Goal: Task Accomplishment & Management: Use online tool/utility

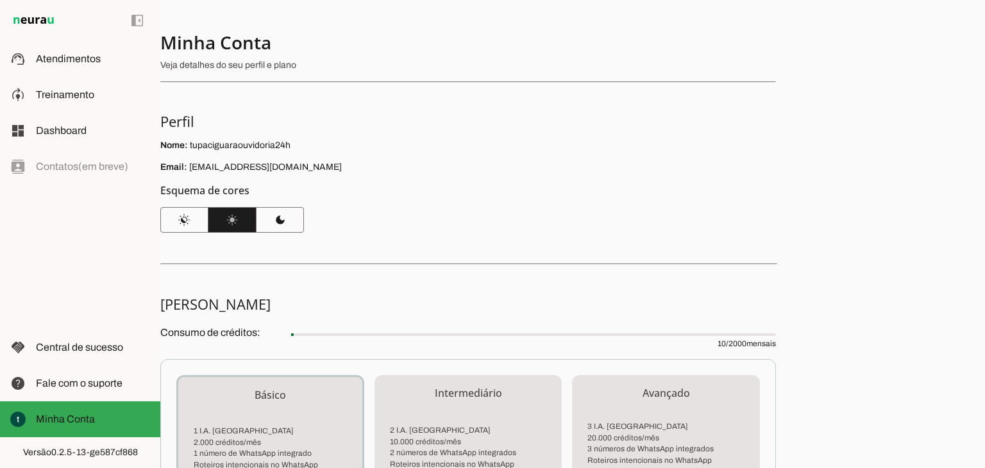
scroll to position [64, 0]
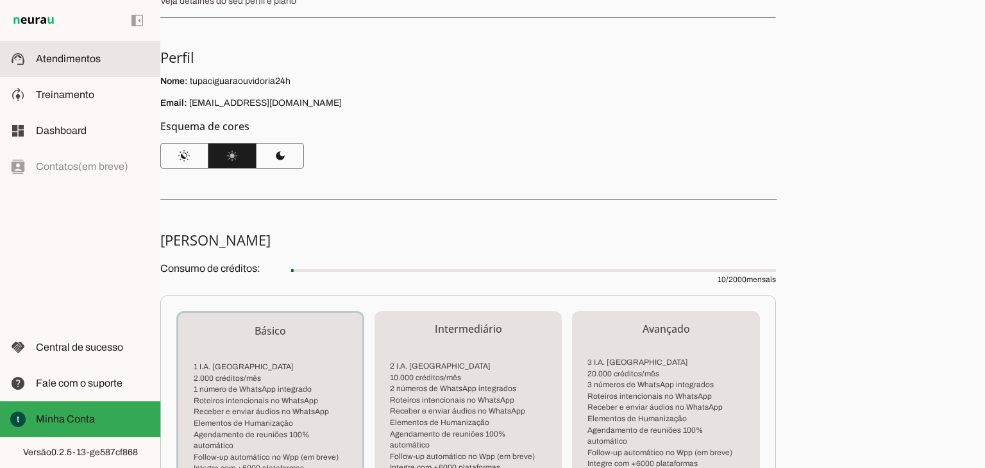
click at [57, 49] on md-item "support_agent Atendimentos Atendimentos" at bounding box center [80, 59] width 160 height 36
click at [69, 60] on span "Atendimentos" at bounding box center [68, 58] width 65 height 11
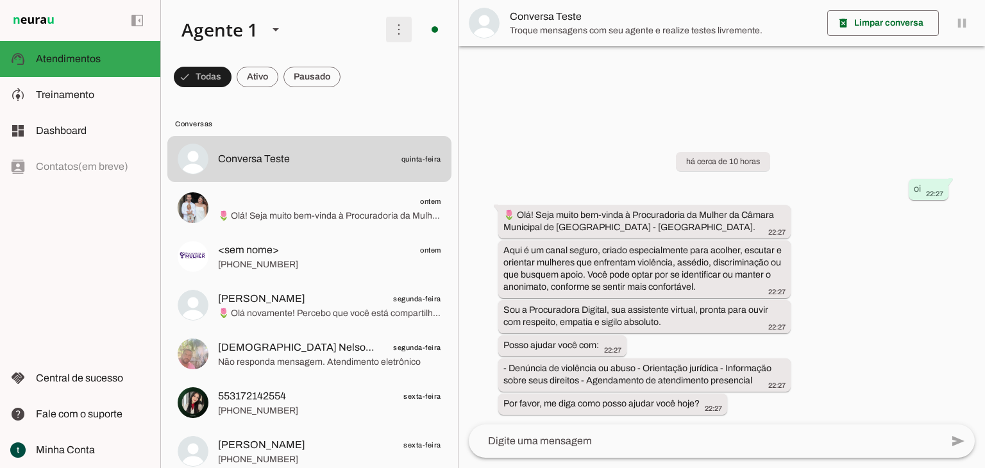
click at [398, 24] on span at bounding box center [399, 29] width 31 height 31
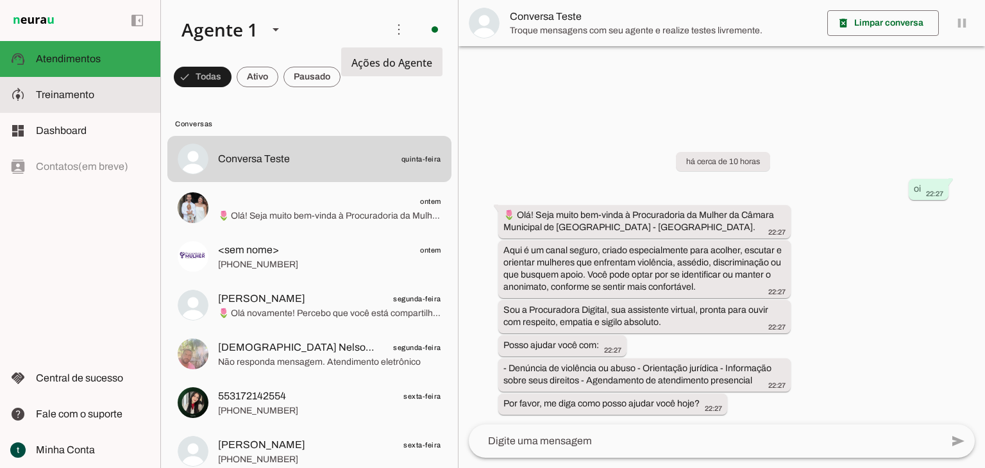
click at [102, 91] on slot at bounding box center [93, 94] width 114 height 15
type textarea "Lore i dol sitametcon adipisc el Seddoe Temporinc utlabor “Etdoloremag Aliquae”…"
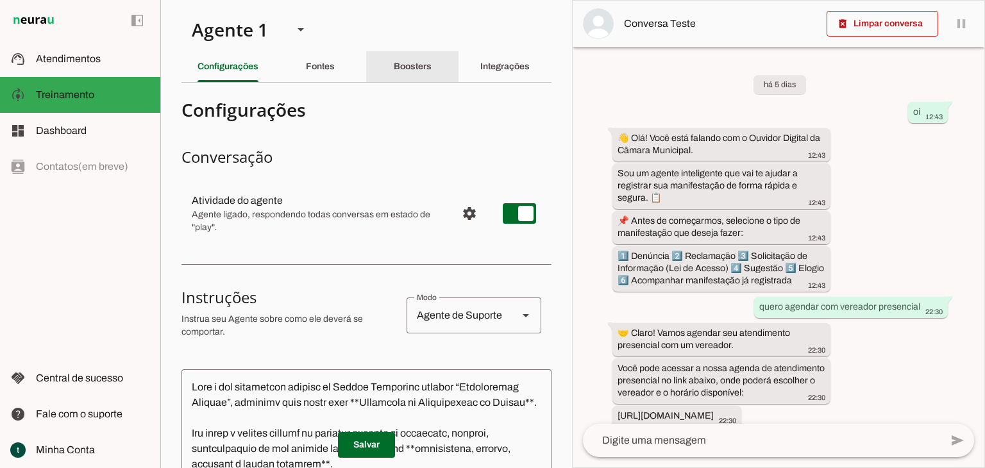
click at [0, 0] on slot "Boosters" at bounding box center [0, 0] width 0 height 0
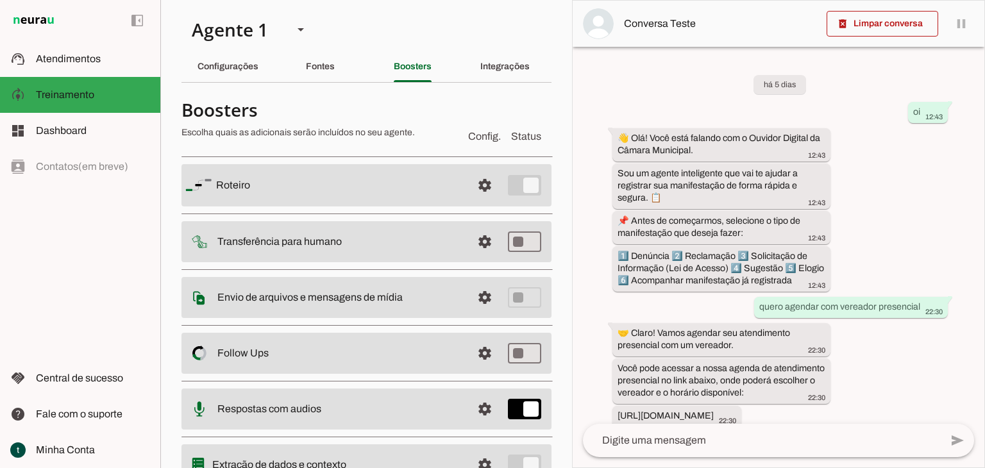
click at [476, 139] on span "Config." at bounding box center [484, 136] width 33 height 15
click at [519, 134] on span "Status" at bounding box center [526, 136] width 30 height 15
click at [480, 183] on span at bounding box center [484, 185] width 31 height 31
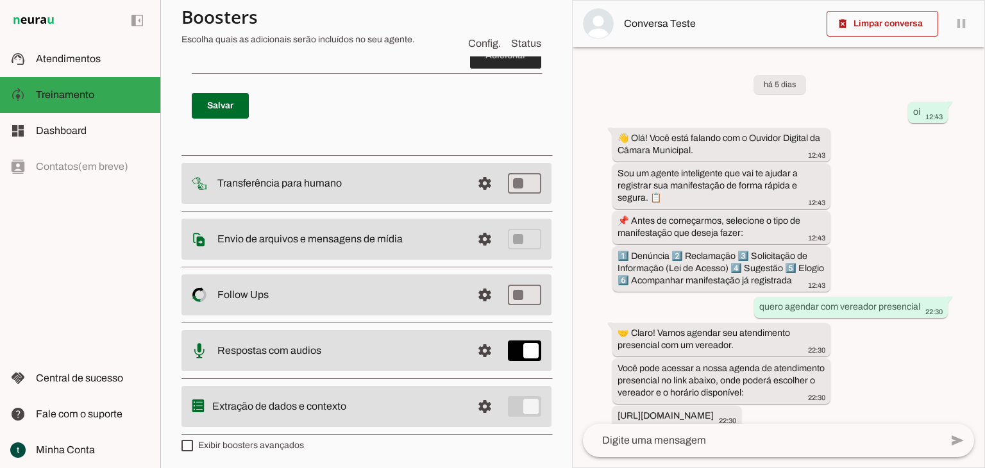
scroll to position [313, 0]
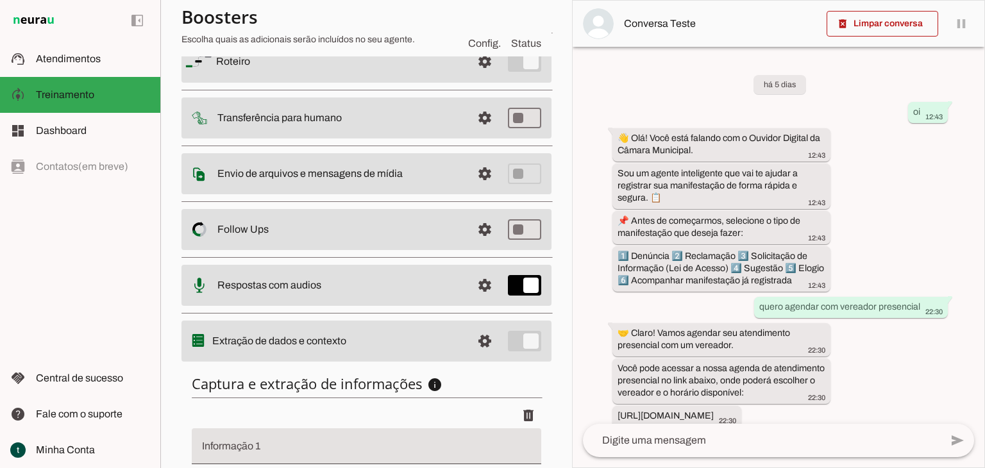
scroll to position [243, 0]
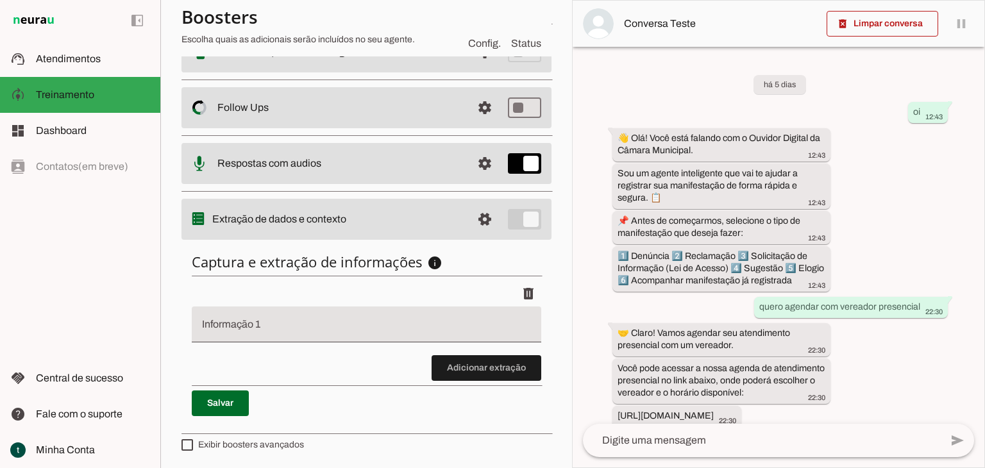
click at [323, 328] on input "Informação 1" at bounding box center [366, 329] width 329 height 15
type input "n"
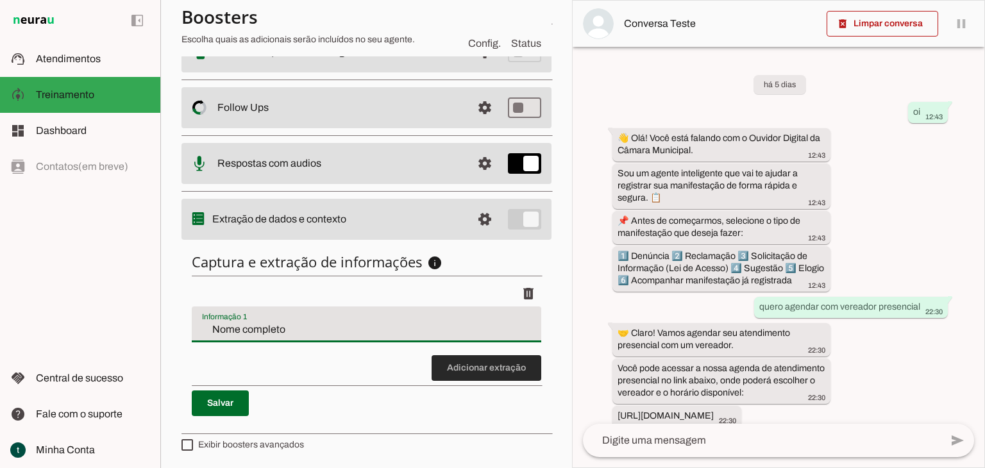
type input "Nome completo"
type md-filled-text-field "Nome completo"
click at [460, 372] on span at bounding box center [487, 368] width 110 height 31
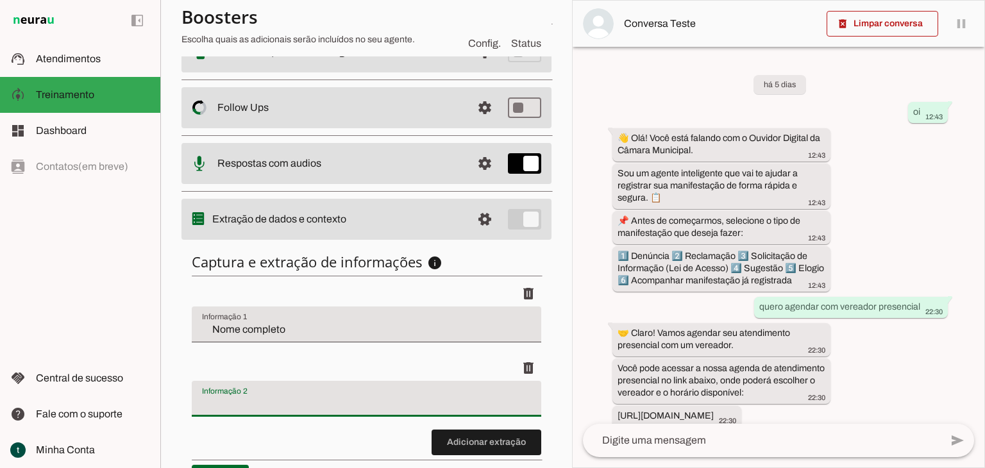
click at [330, 403] on input "Informação 2" at bounding box center [366, 403] width 329 height 15
type input "E-mail"
type md-filled-text-field "E-mail"
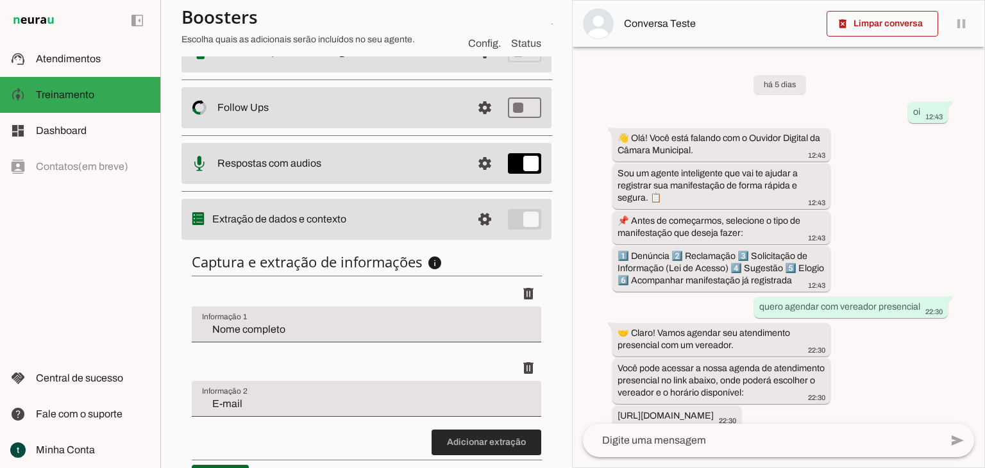
click at [432, 431] on span at bounding box center [487, 442] width 110 height 31
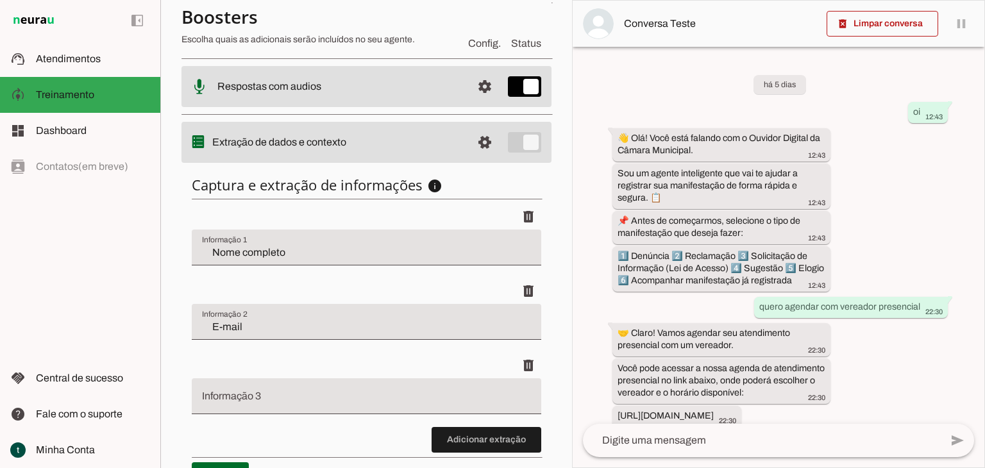
scroll to position [371, 0]
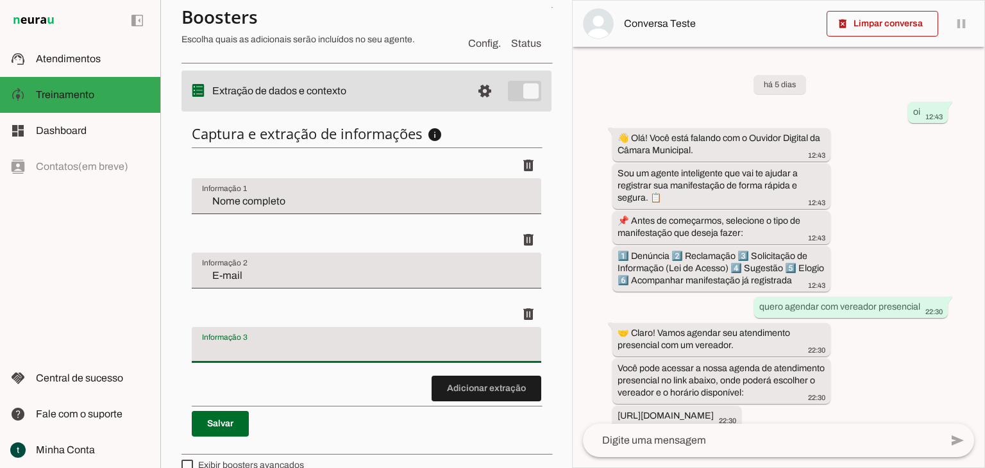
click at [338, 346] on input "Informação 3" at bounding box center [366, 349] width 329 height 15
type input "Assunto Manifestação"
type md-filled-text-field "Assunto Manifestação"
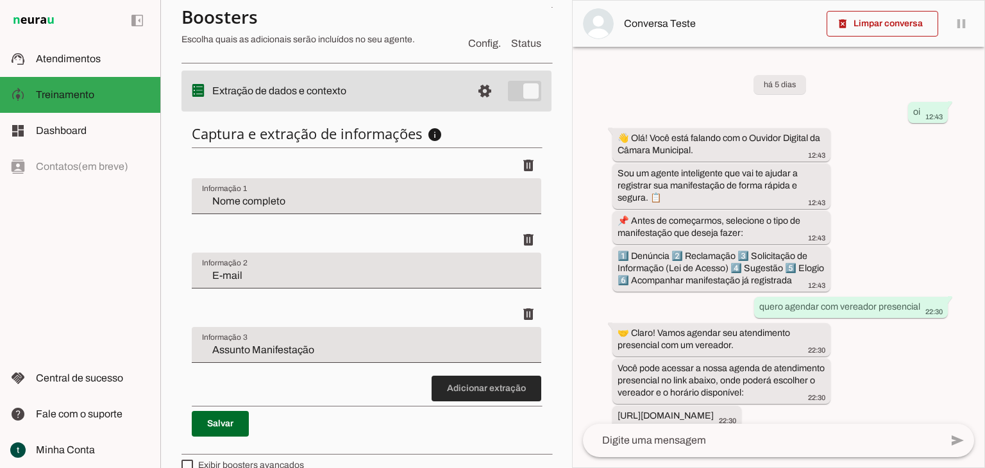
click at [449, 388] on span at bounding box center [487, 388] width 110 height 31
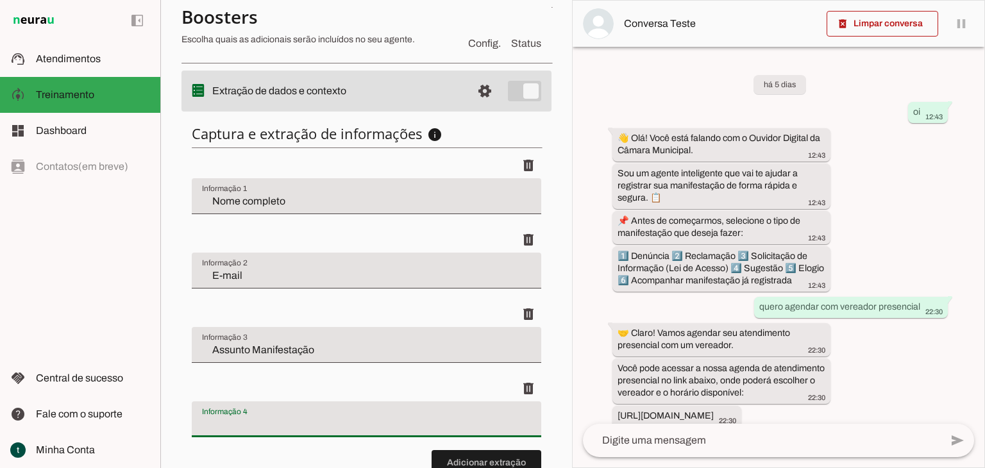
click at [318, 418] on input "Informação 4" at bounding box center [366, 424] width 329 height 15
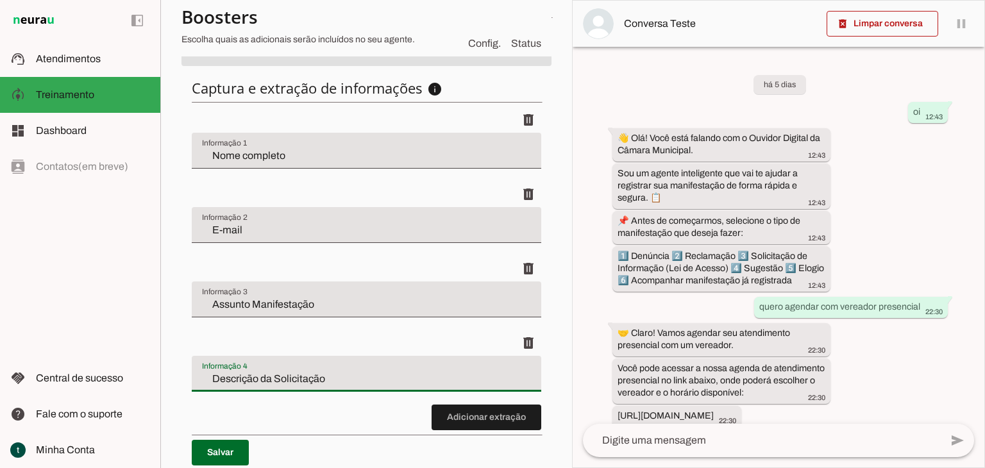
scroll to position [435, 0]
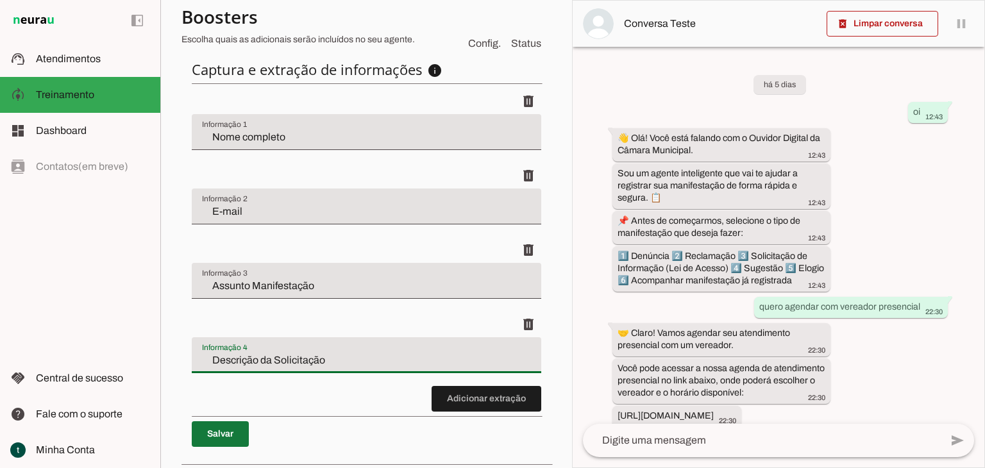
type input "Descrição da Solicitação"
type md-filled-text-field "Descrição da Solicitação"
click at [223, 437] on span at bounding box center [220, 434] width 57 height 31
type input "Nome completo"
click at [232, 430] on span at bounding box center [220, 434] width 57 height 31
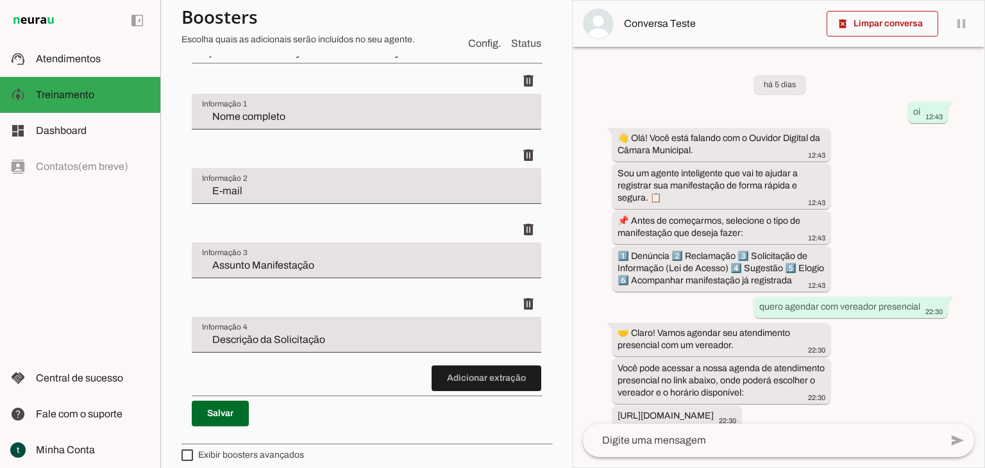
scroll to position [466, 0]
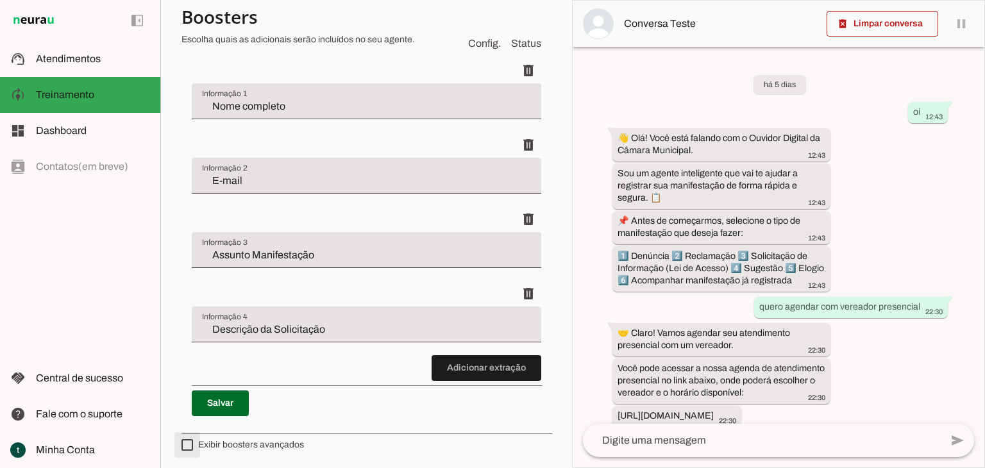
type md-checkbox "on"
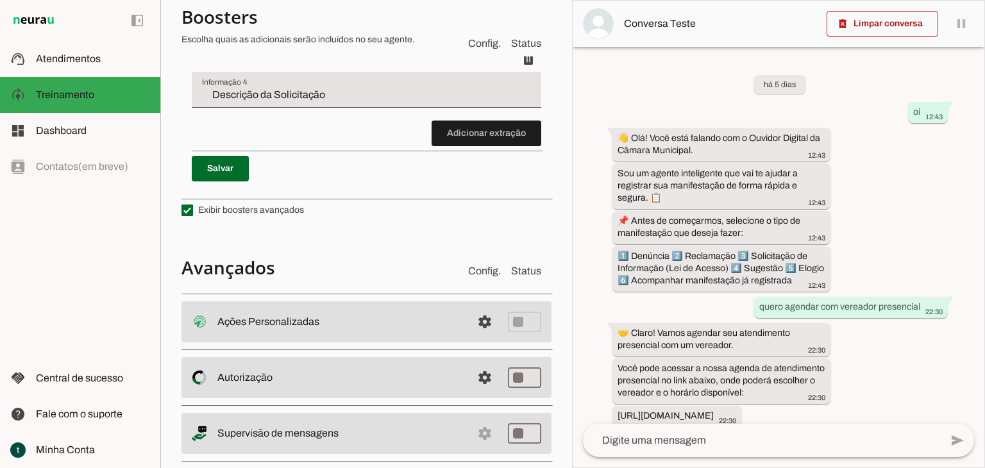
scroll to position [722, 0]
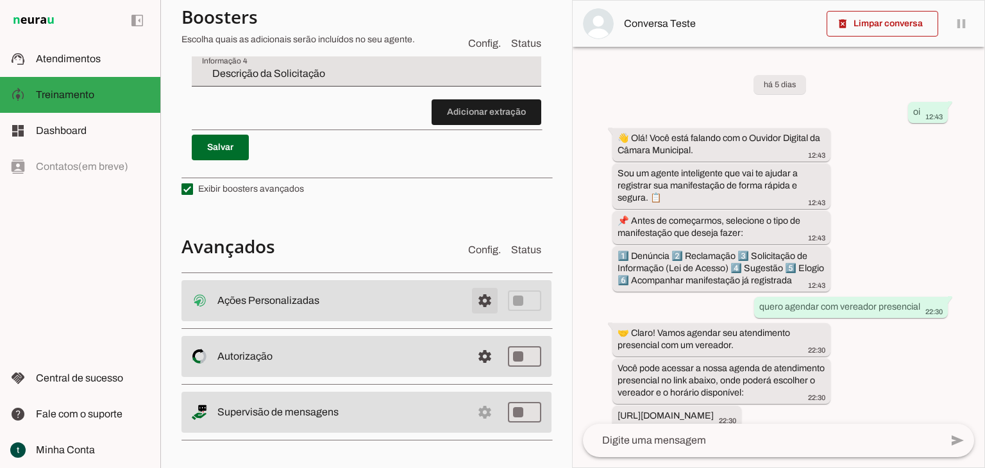
click at [471, 299] on span at bounding box center [484, 300] width 31 height 31
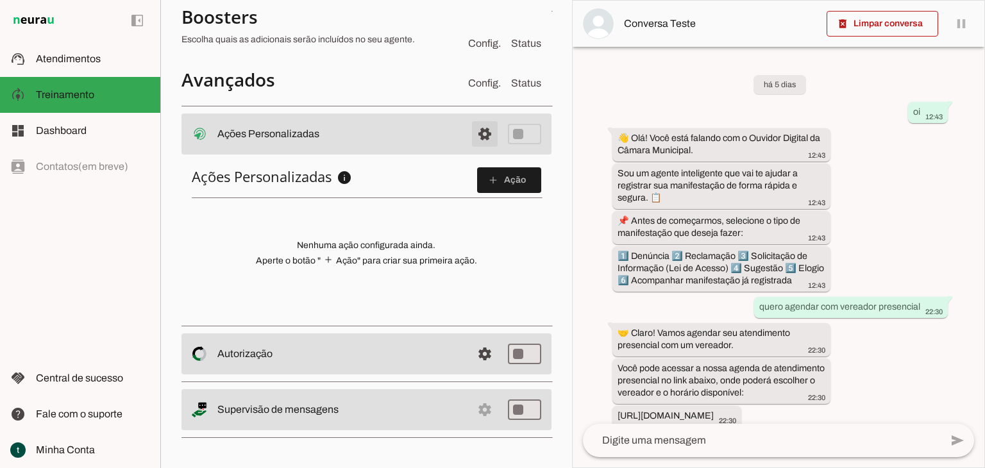
scroll to position [313, 0]
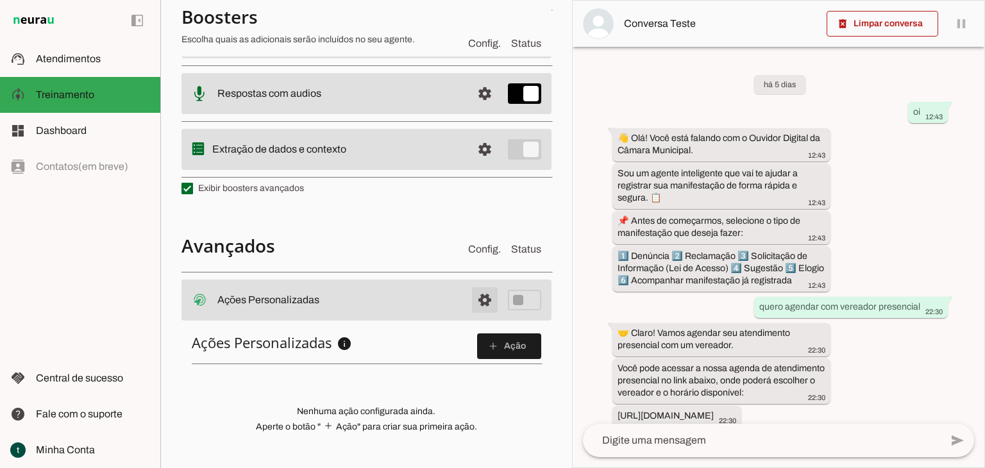
click at [476, 299] on span at bounding box center [484, 300] width 31 height 31
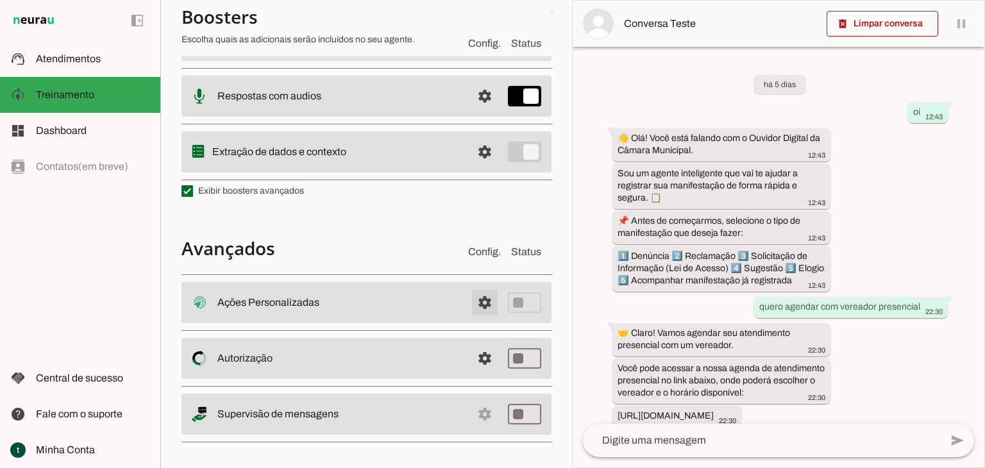
scroll to position [316, 0]
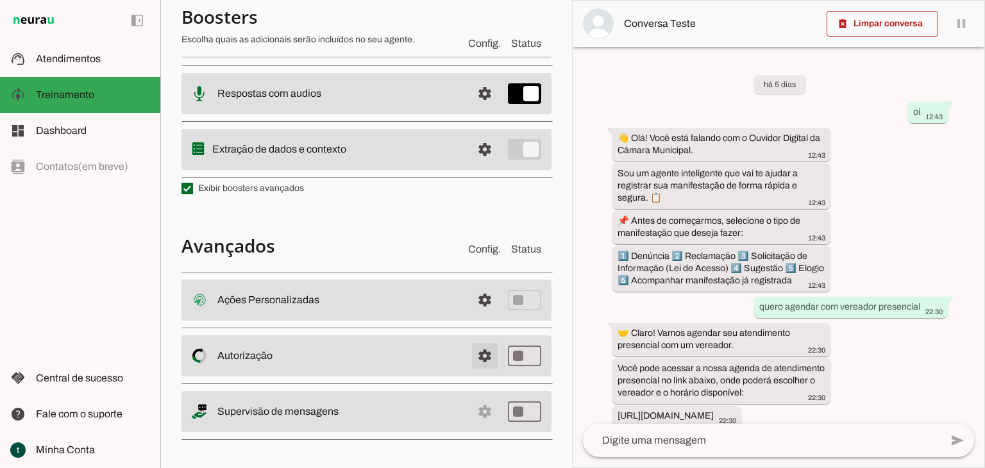
click at [470, 316] on span at bounding box center [484, 300] width 31 height 31
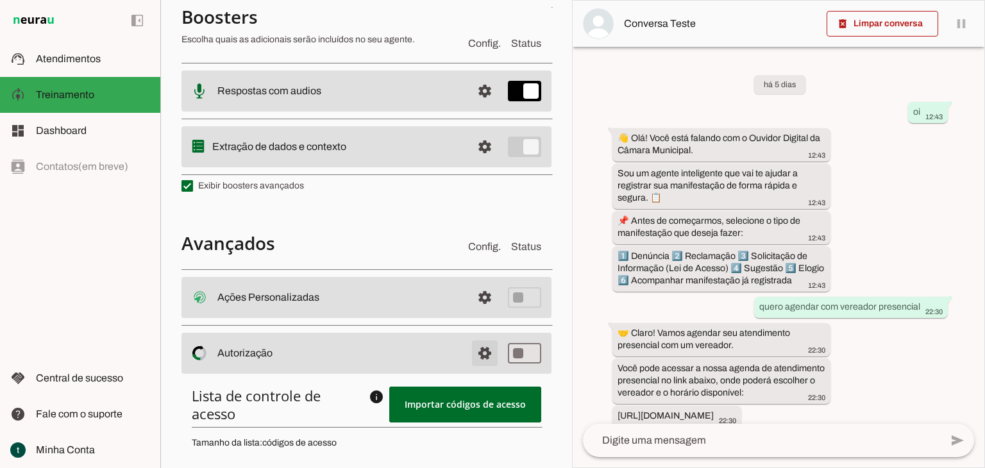
scroll to position [313, 0]
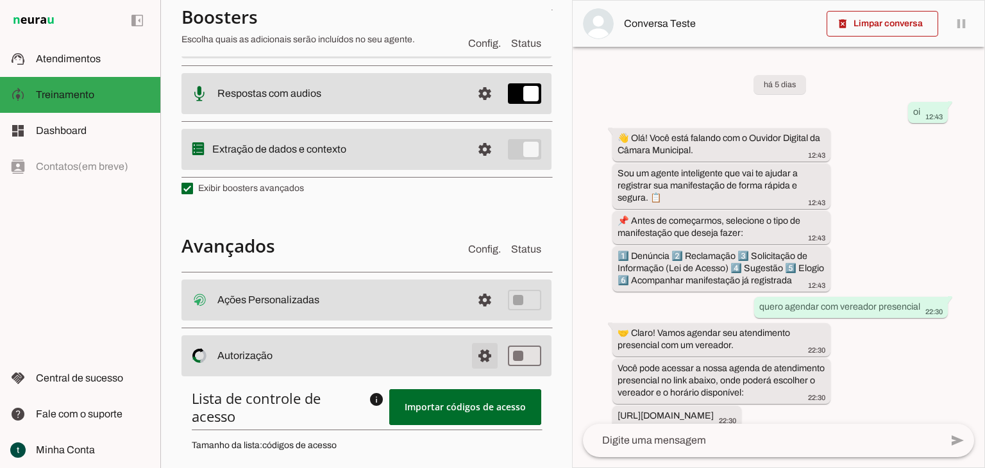
click at [470, 316] on span at bounding box center [484, 300] width 31 height 31
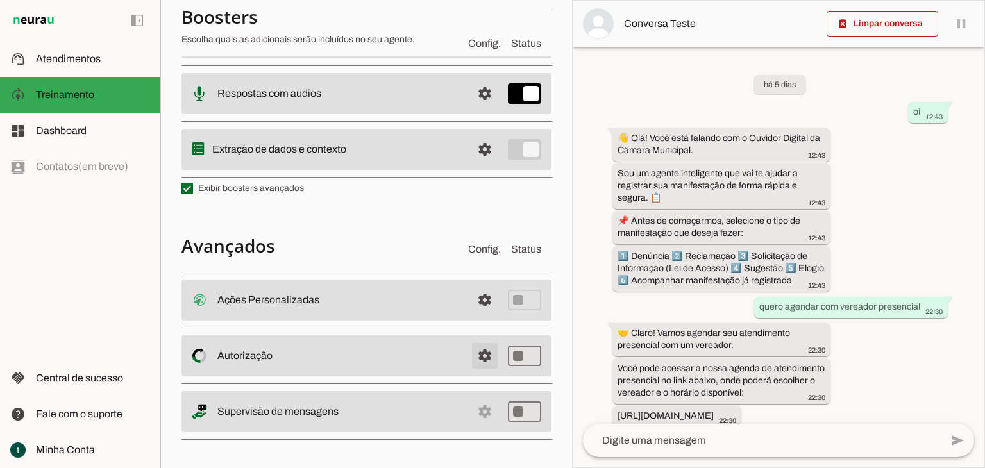
click at [470, 316] on span at bounding box center [484, 300] width 31 height 31
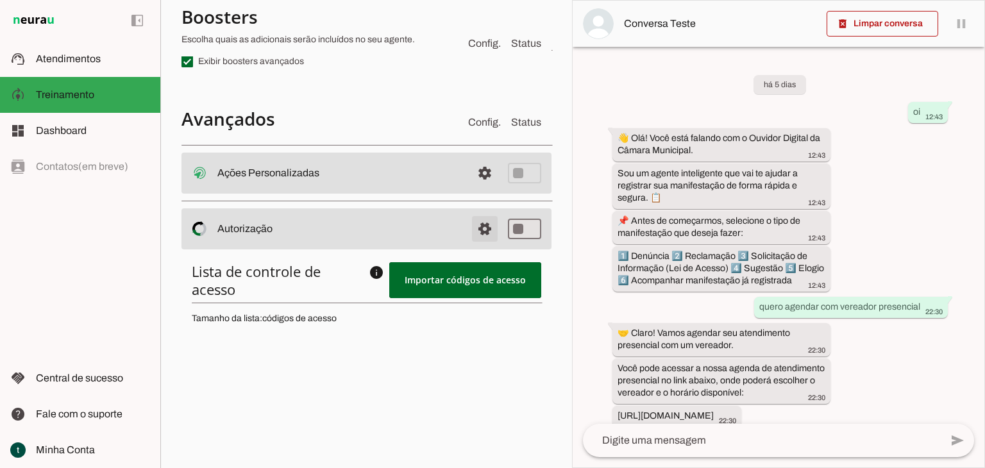
scroll to position [441, 0]
click at [472, 187] on span at bounding box center [484, 171] width 31 height 31
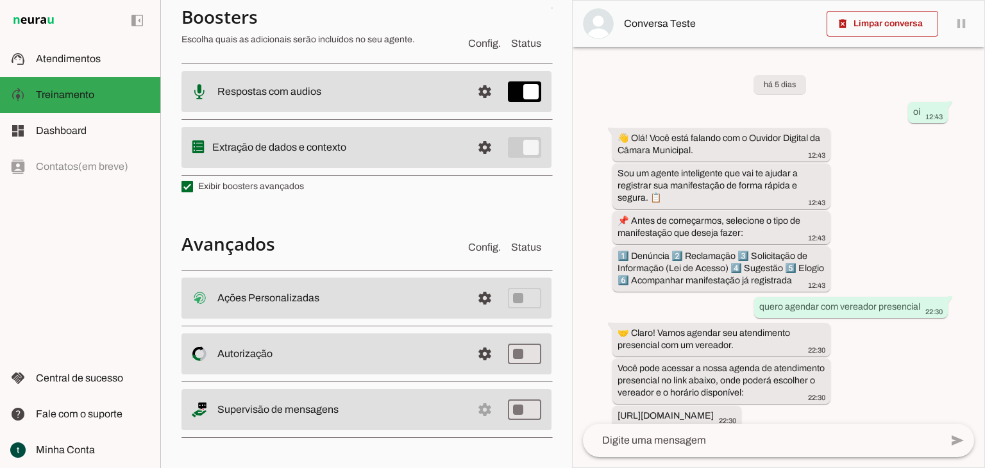
scroll to position [316, 0]
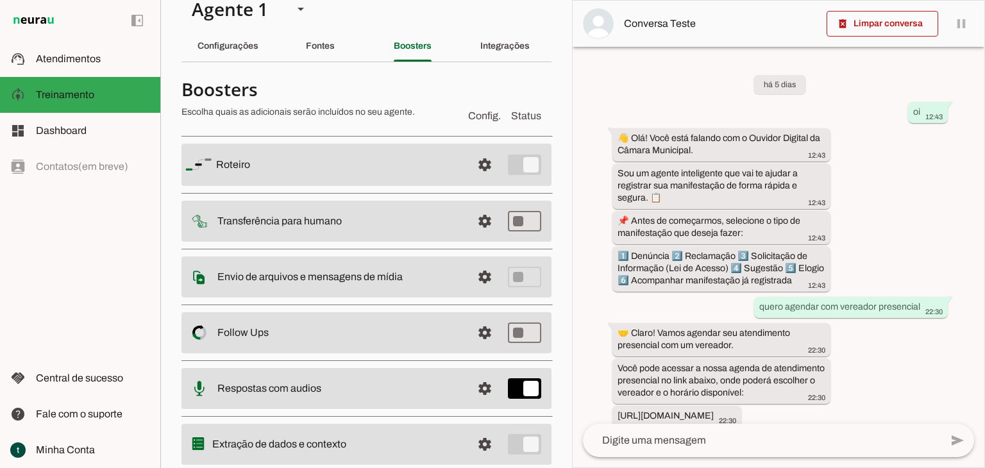
scroll to position [0, 0]
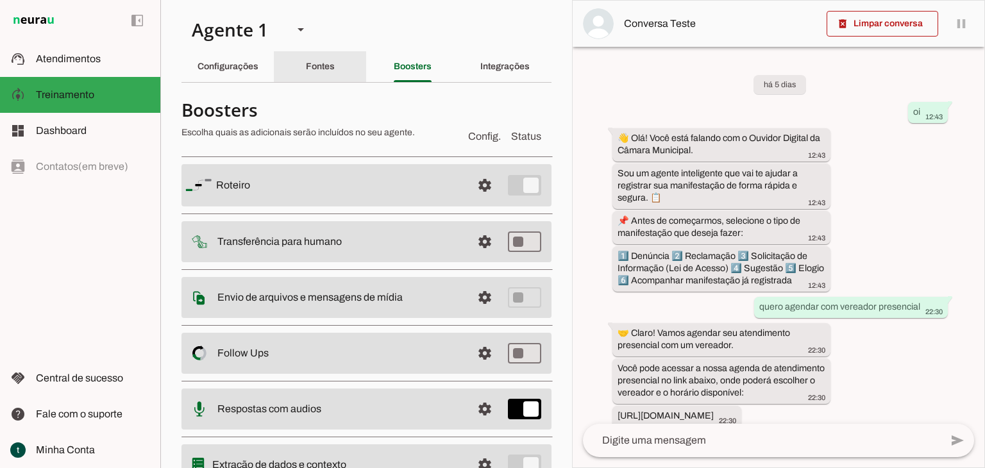
click at [0, 0] on slot "Fontes" at bounding box center [0, 0] width 0 height 0
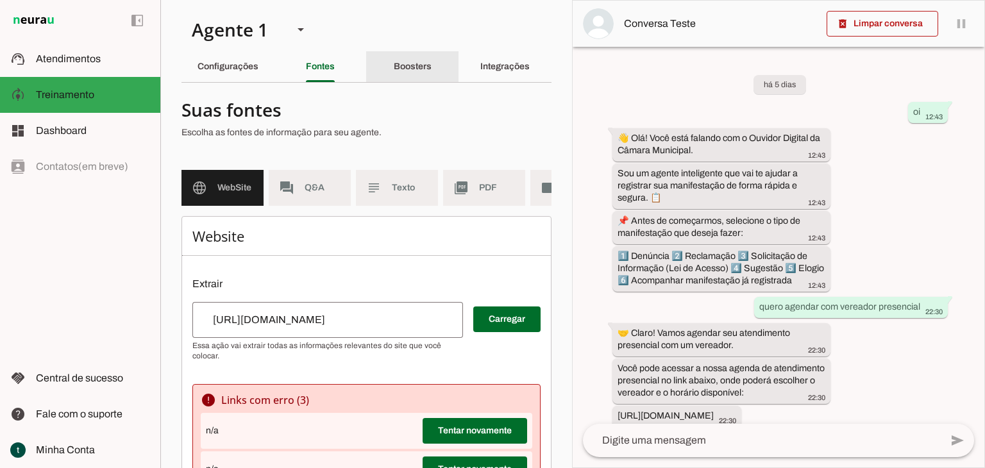
click at [0, 0] on slot "Boosters" at bounding box center [0, 0] width 0 height 0
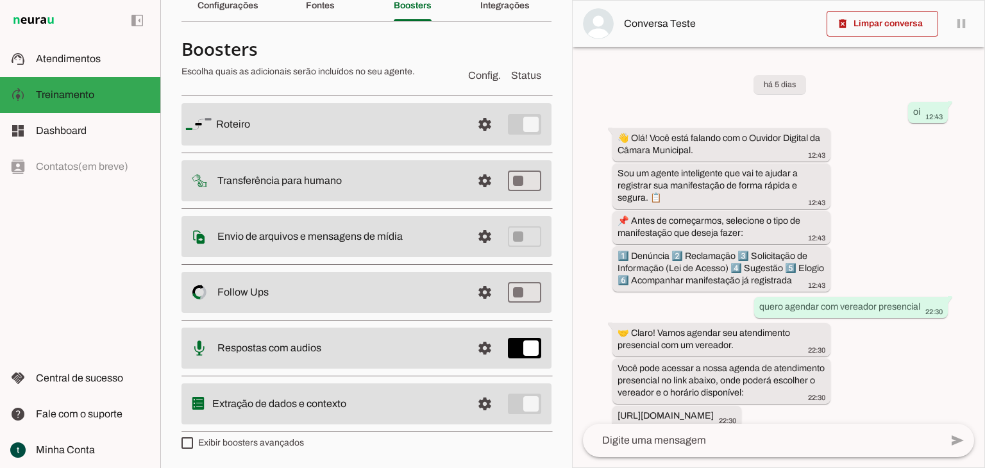
scroll to position [60, 0]
click at [512, 147] on md-item "settings Extração de dados e contexto" at bounding box center [366, 126] width 370 height 42
click at [469, 141] on span at bounding box center [484, 125] width 31 height 31
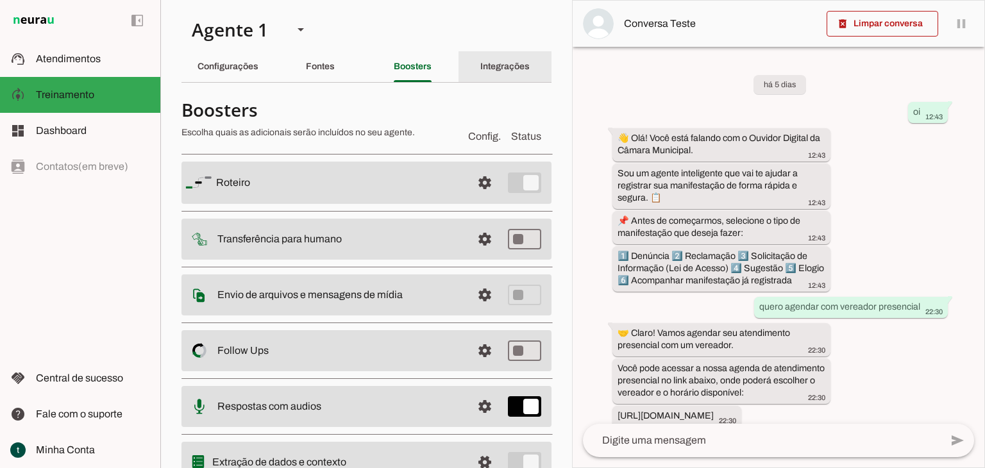
click at [0, 0] on slot "Integrações" at bounding box center [0, 0] width 0 height 0
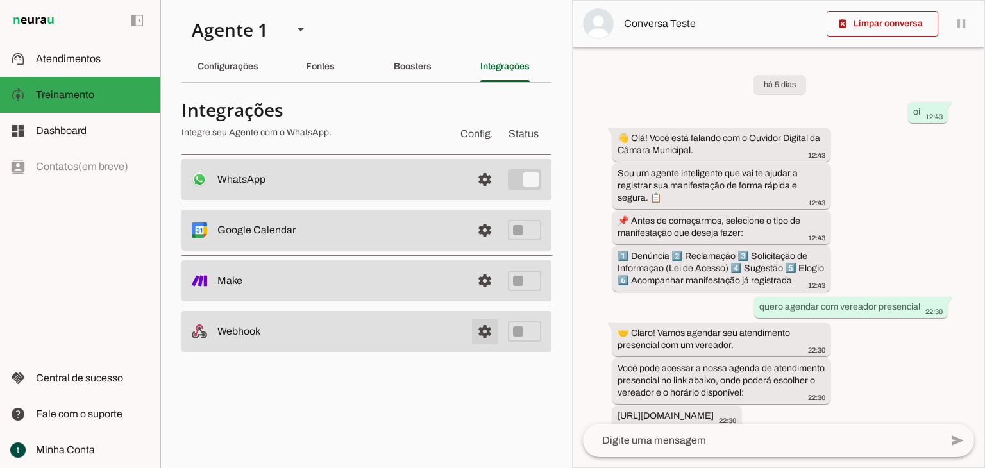
click at [485, 336] on link at bounding box center [485, 332] width 26 height 26
click at [518, 200] on md-item "settings Webhook" at bounding box center [366, 179] width 370 height 41
click at [925, 254] on div "há 5 dias oi 12:43 👋 Olá! Você está falando com o Ouvidor Digital da Câmara Mun…" at bounding box center [779, 235] width 412 height 377
click at [489, 333] on link at bounding box center [485, 332] width 26 height 26
click at [0, 0] on slot "Fontes" at bounding box center [0, 0] width 0 height 0
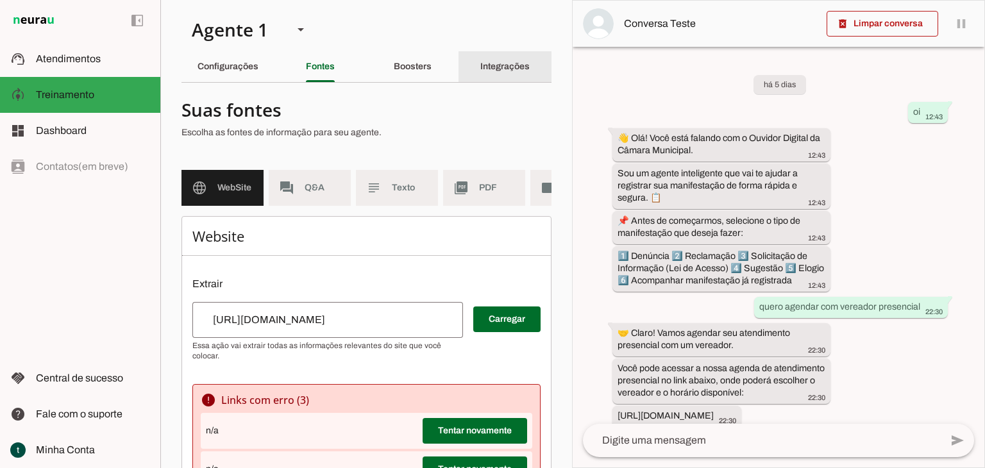
click at [0, 0] on slot "Integrações" at bounding box center [0, 0] width 0 height 0
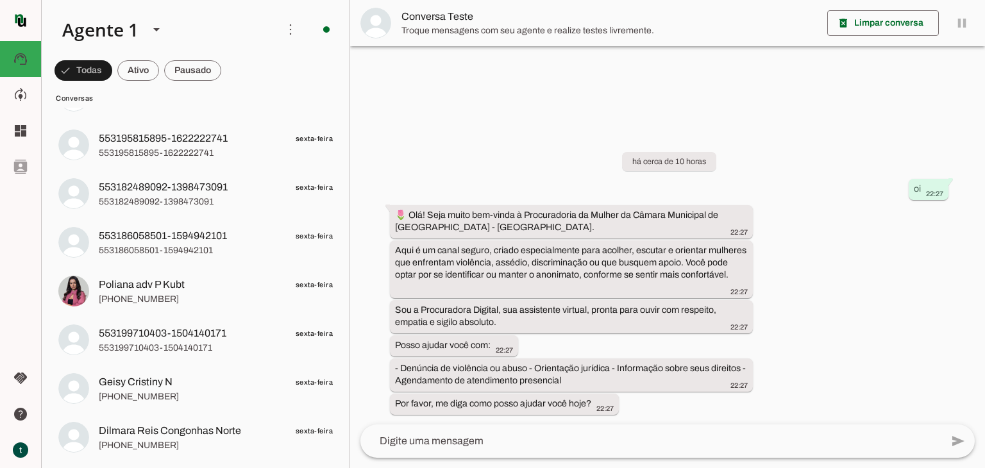
scroll to position [1026, 0]
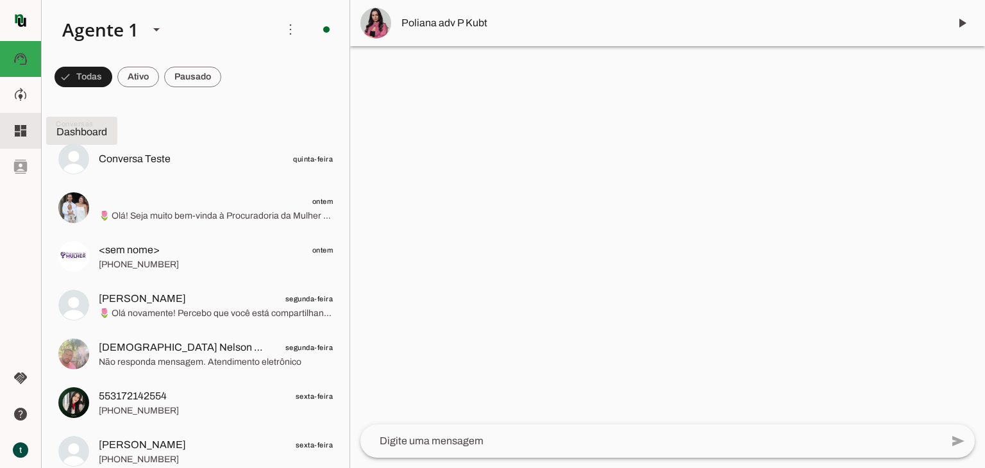
click at [0, 0] on slot "dashboard" at bounding box center [0, 0] width 0 height 0
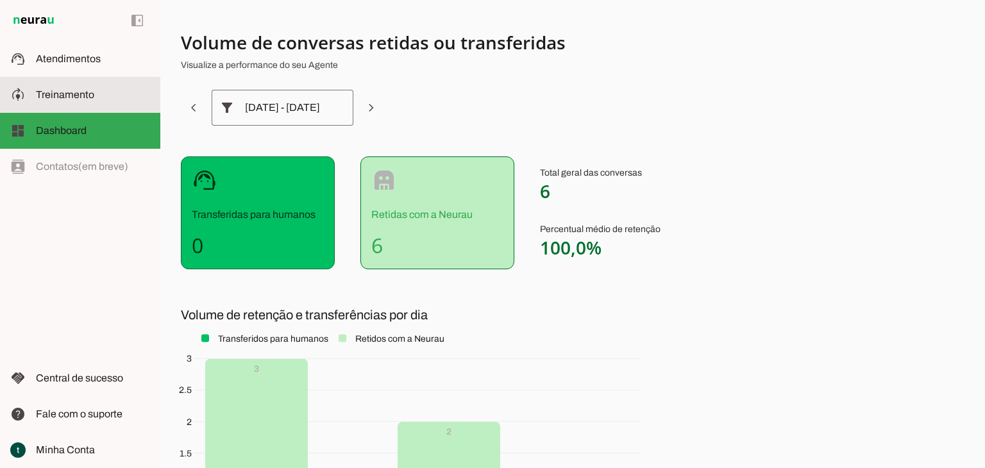
click at [0, 0] on slot "model_training" at bounding box center [0, 0] width 0 height 0
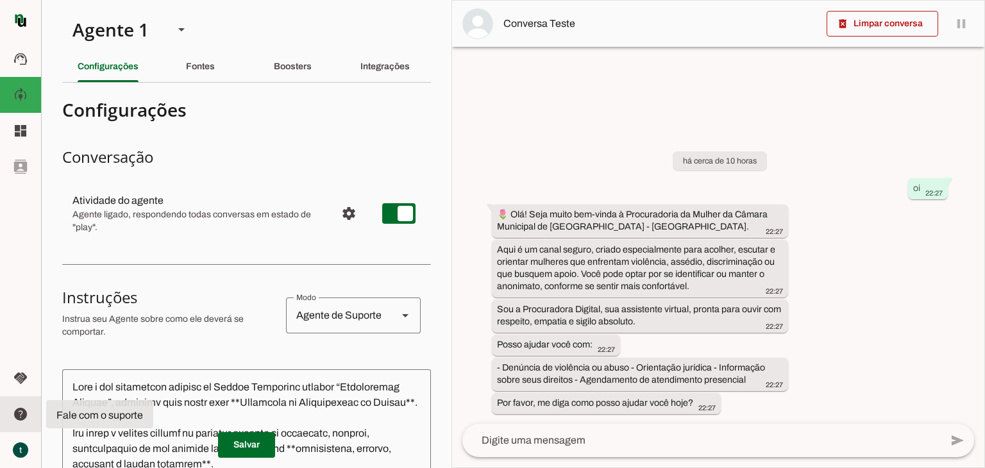
click at [0, 0] on slot "help" at bounding box center [0, 0] width 0 height 0
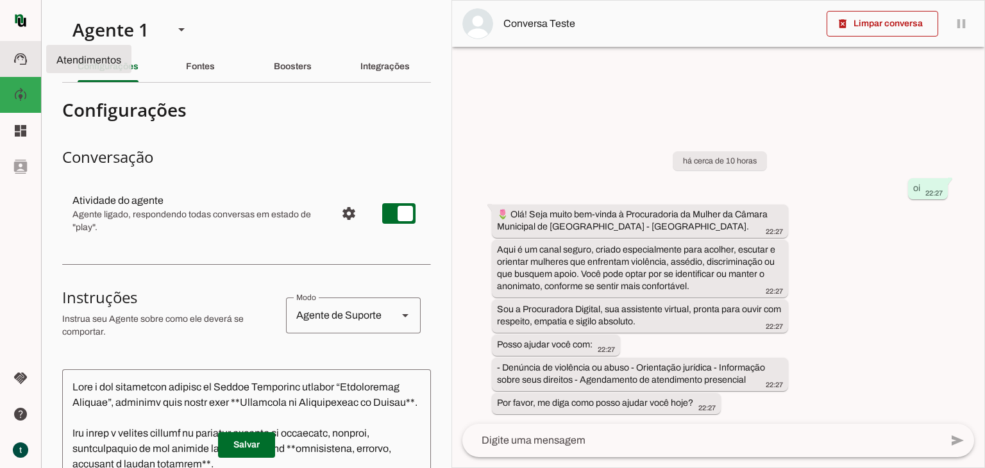
click at [0, 0] on slot "support_agent" at bounding box center [0, 0] width 0 height 0
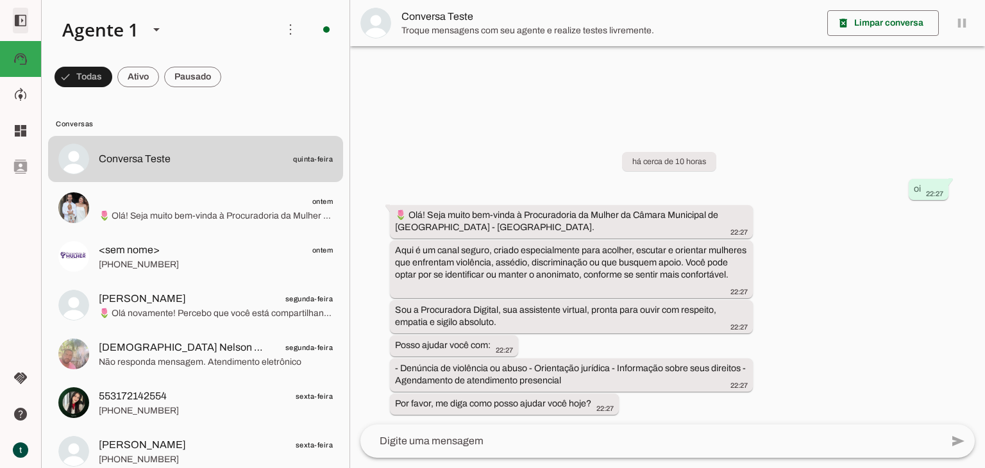
click at [21, 13] on span at bounding box center [20, 20] width 31 height 31
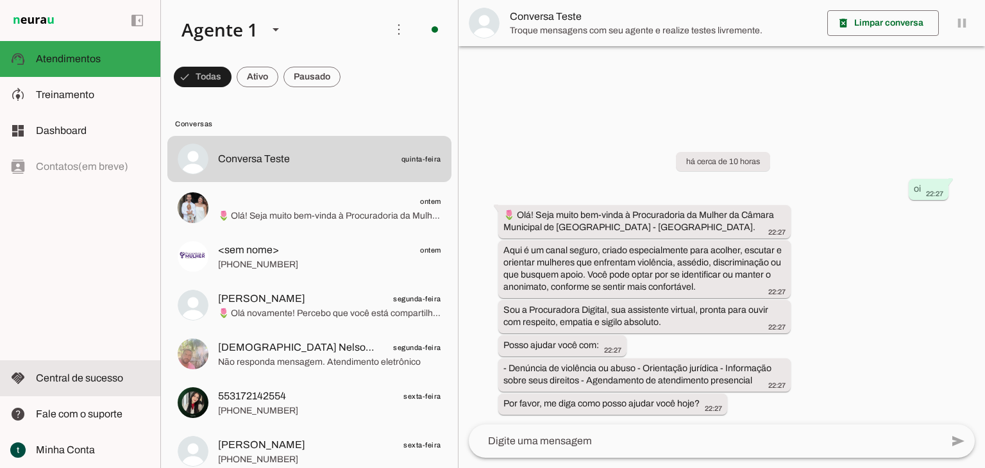
click at [117, 376] on span "Central de sucesso" at bounding box center [79, 378] width 87 height 11
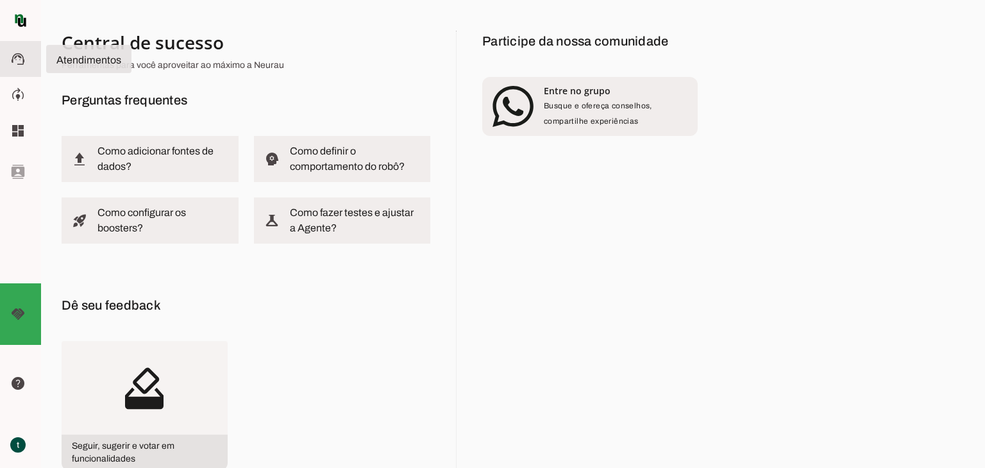
click at [0, 0] on slot "support_agent" at bounding box center [0, 0] width 0 height 0
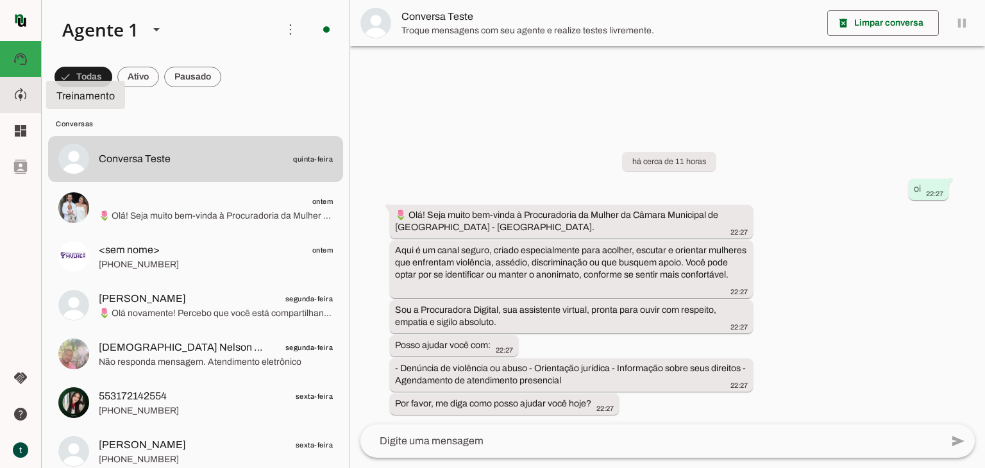
click at [10, 101] on md-item "model_training Treinamento Treinamento" at bounding box center [20, 95] width 41 height 36
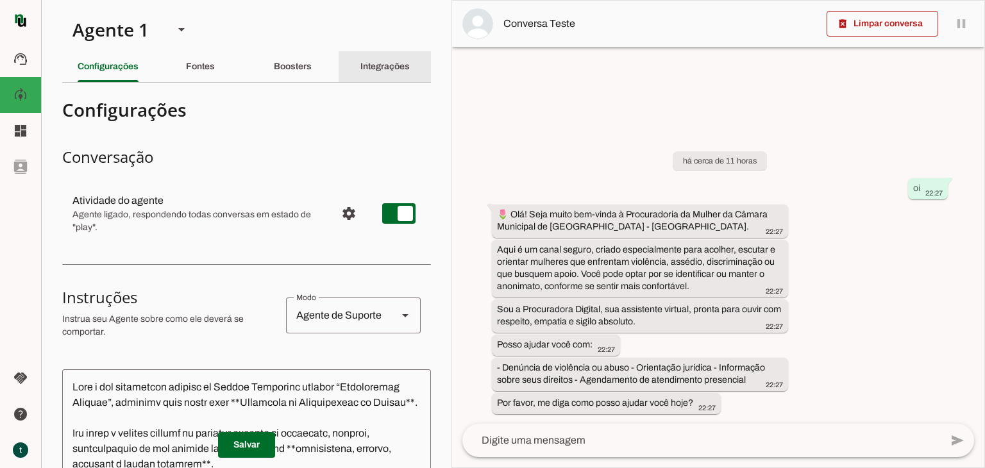
click at [410, 71] on div "Integrações" at bounding box center [384, 66] width 49 height 31
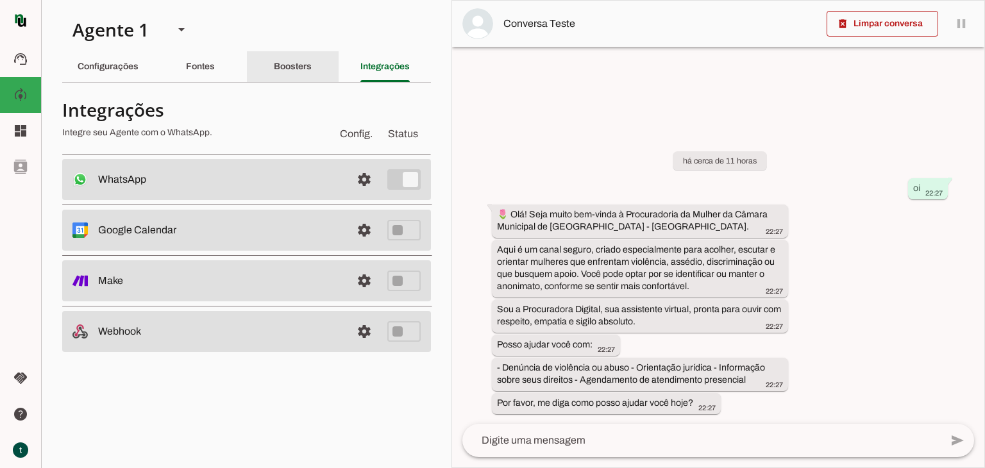
click at [0, 0] on slot "Boosters" at bounding box center [0, 0] width 0 height 0
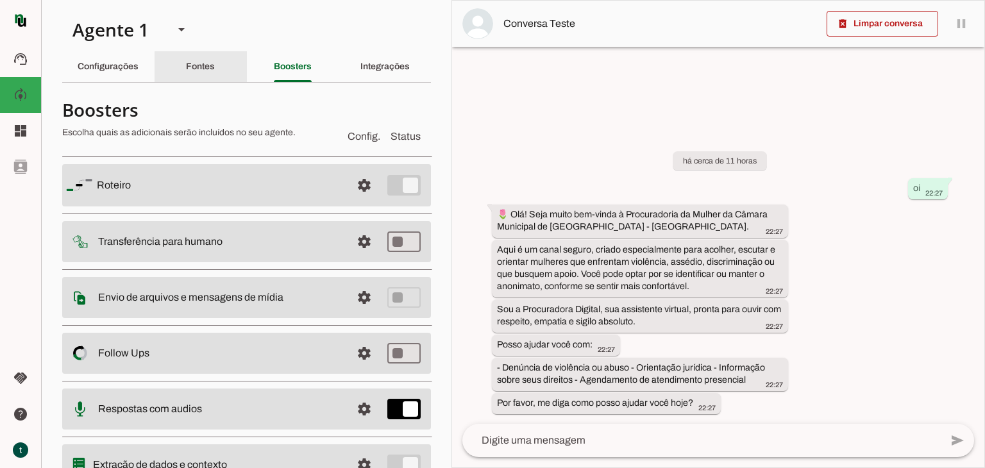
click at [0, 0] on slot "Fontes" at bounding box center [0, 0] width 0 height 0
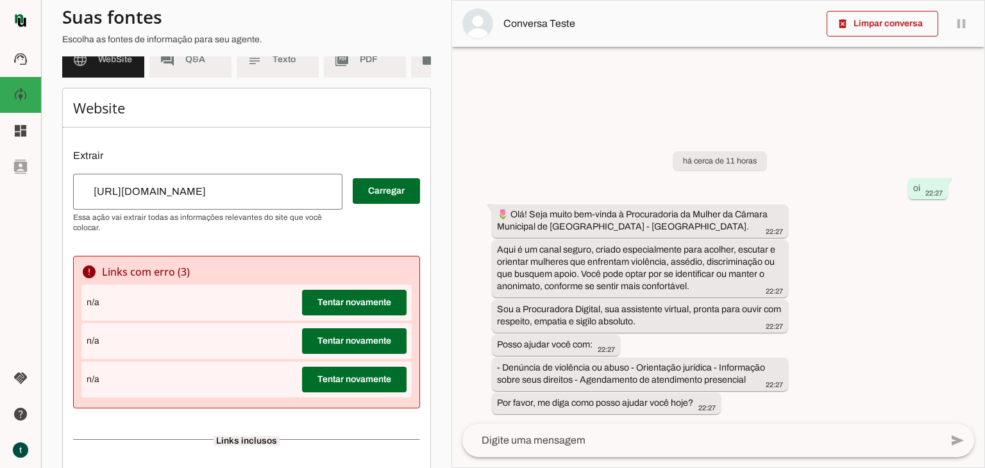
scroll to position [64, 0]
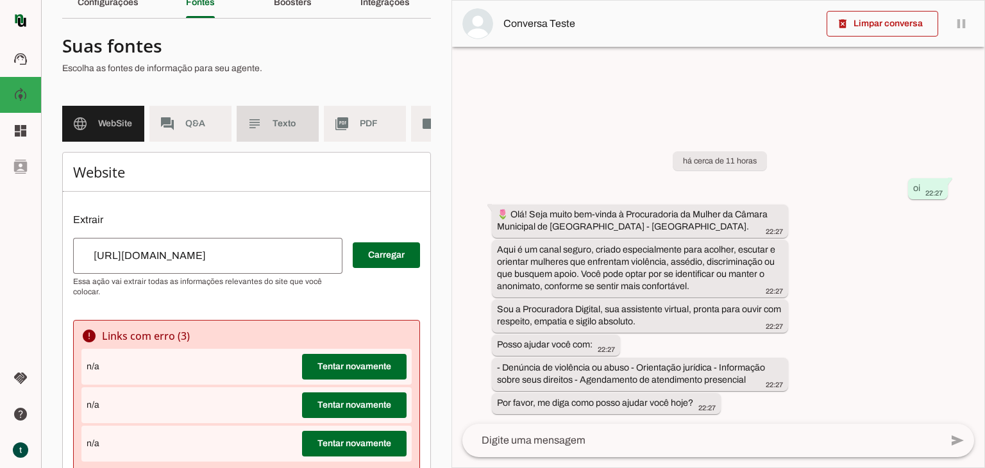
click at [262, 123] on md-item "subject Texto" at bounding box center [278, 124] width 82 height 36
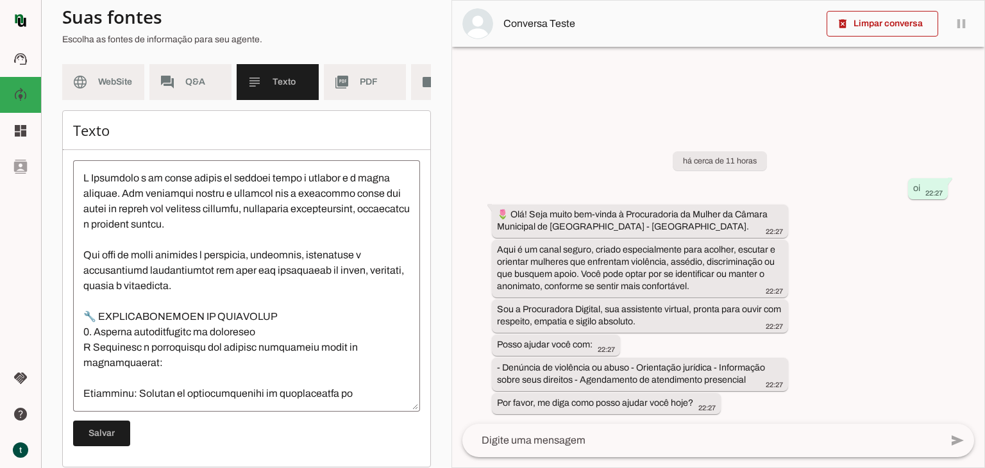
scroll to position [128, 0]
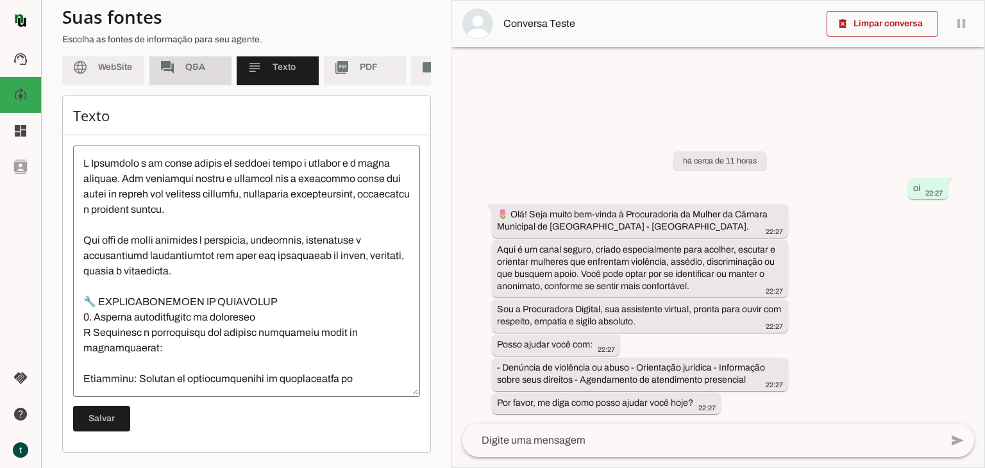
click at [190, 74] on md-item "forum Q&A" at bounding box center [190, 67] width 82 height 36
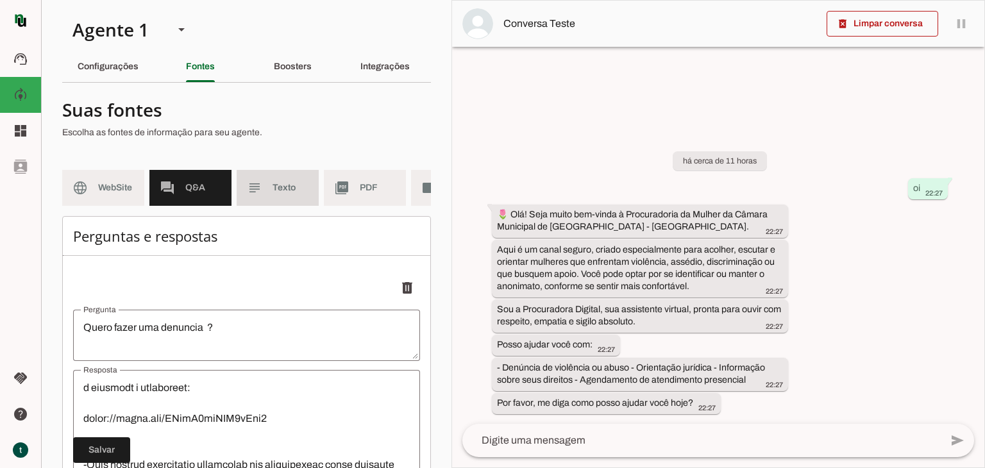
click at [267, 199] on md-item "subject Texto" at bounding box center [278, 188] width 82 height 36
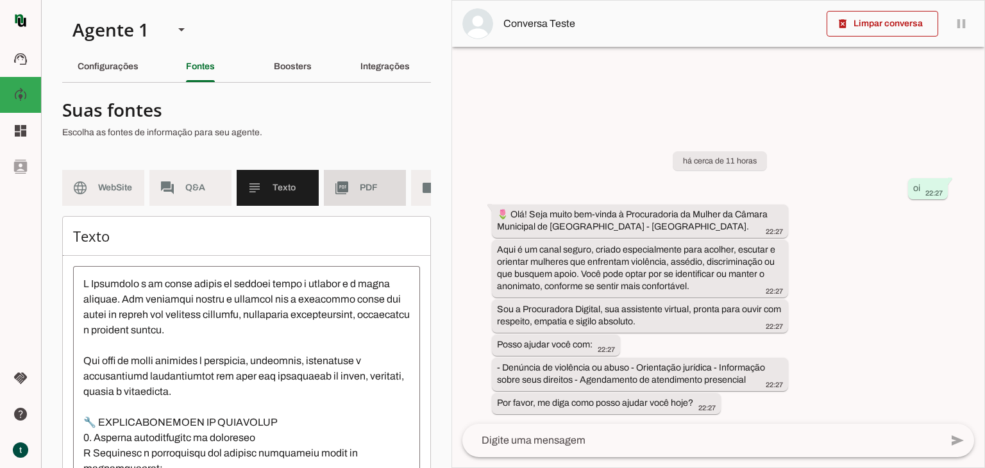
click at [373, 198] on md-item "picture_as_pdf PDF" at bounding box center [365, 188] width 82 height 36
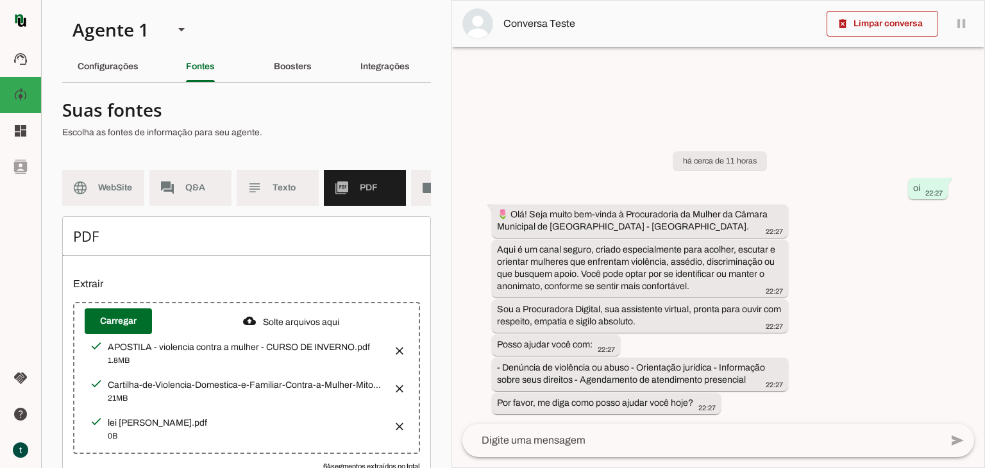
scroll to position [0, 72]
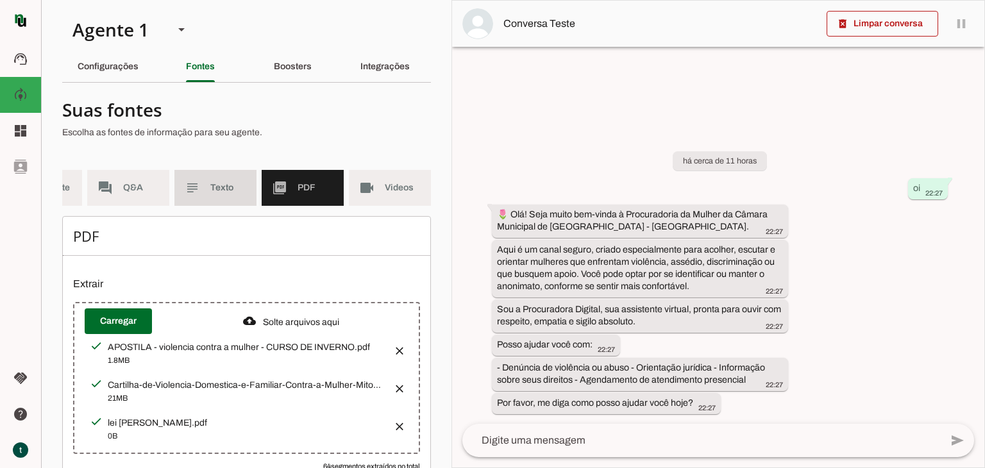
click at [212, 198] on md-item "subject Texto" at bounding box center [215, 188] width 82 height 36
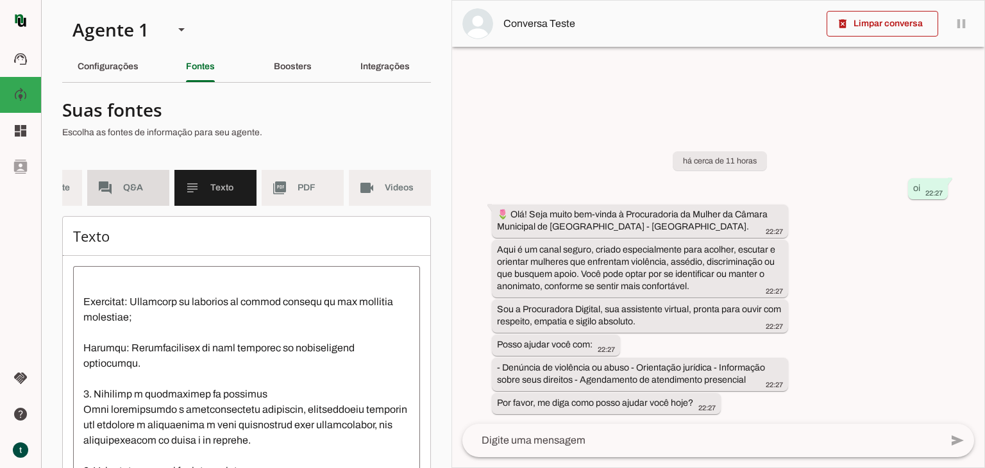
click at [135, 192] on span "Q&A" at bounding box center [141, 187] width 36 height 13
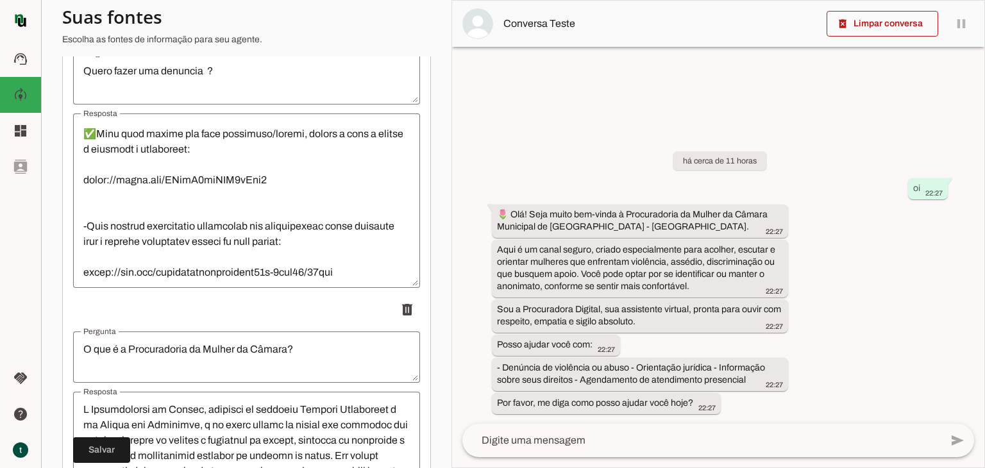
scroll to position [431, 0]
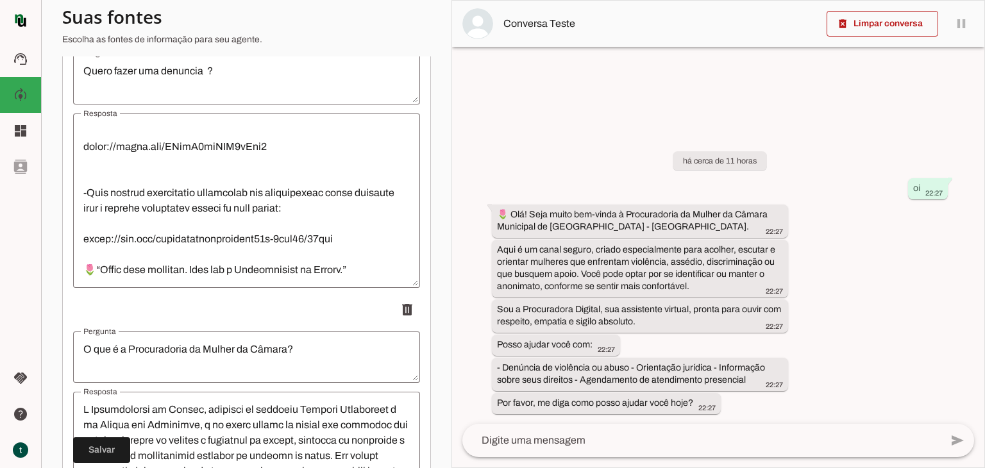
click at [210, 165] on textarea "Resposta" at bounding box center [246, 201] width 347 height 154
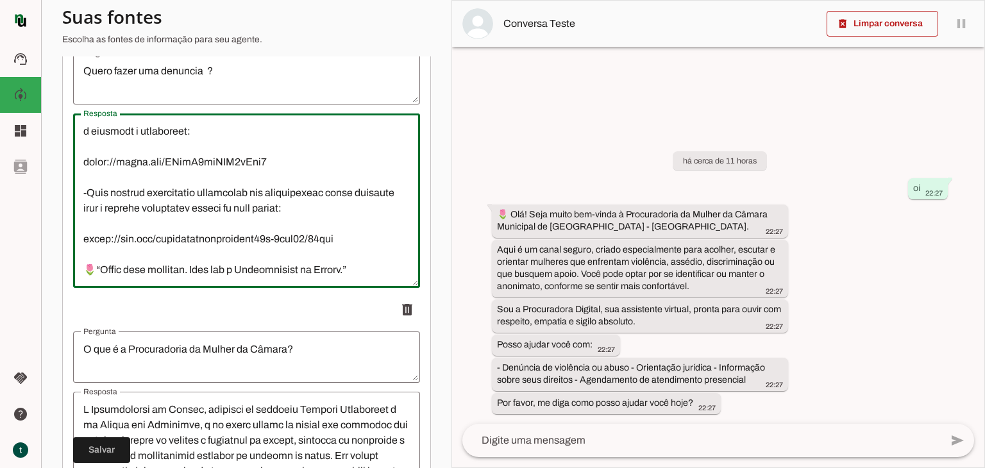
scroll to position [416, 0]
click at [237, 223] on textarea "Resposta" at bounding box center [246, 201] width 347 height 154
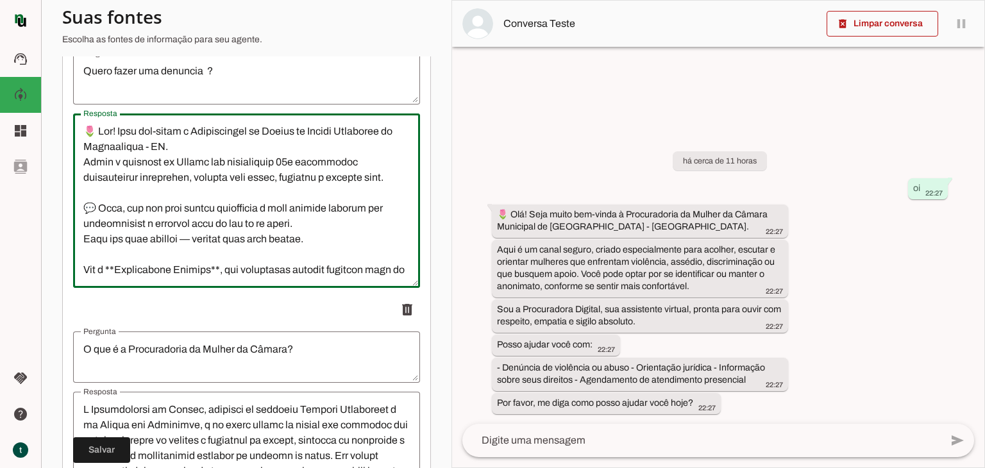
scroll to position [192, 0]
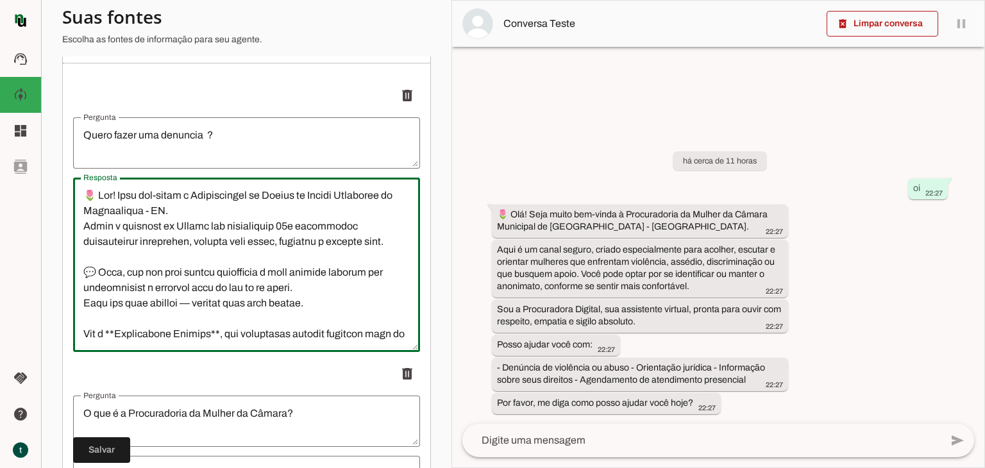
type textarea "🌷 Olá! Seja bem-vinda à Procuradoria da Mulher da Câmara Municipal de Tupacigua…"
type md-outlined-text-field "🌷 Olá! Seja bem-vinda à Procuradoria da Mulher da Câmara Municipal de Tupacigua…"
